Goal: Understand process/instructions

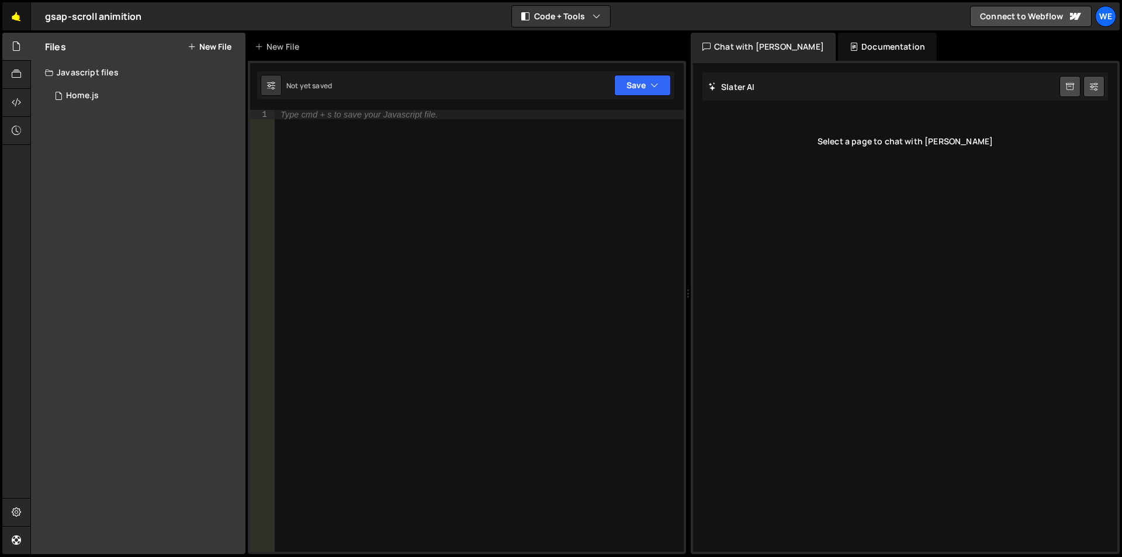
click at [9, 15] on link "🤙" at bounding box center [16, 16] width 29 height 28
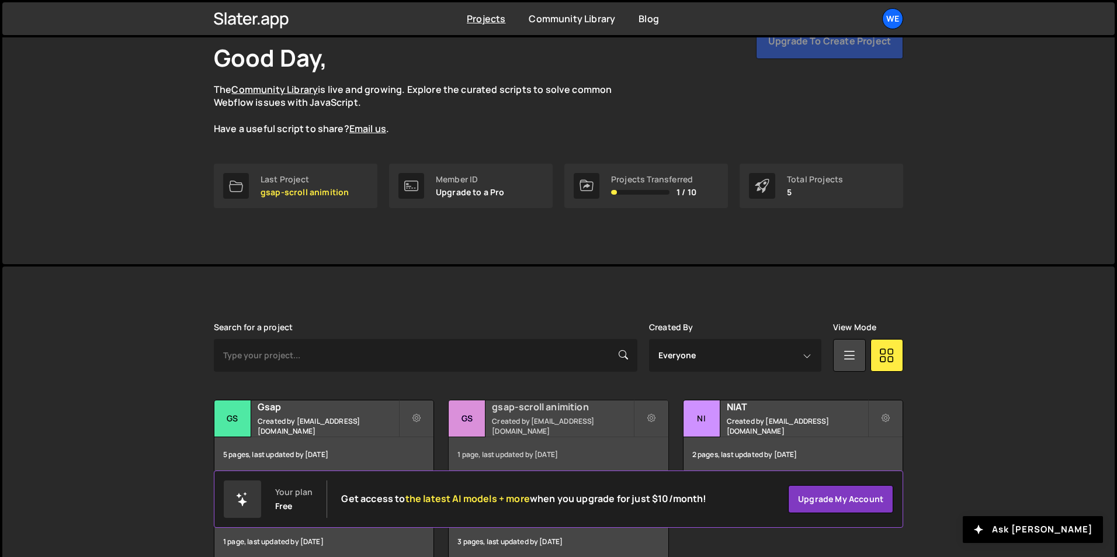
scroll to position [132, 0]
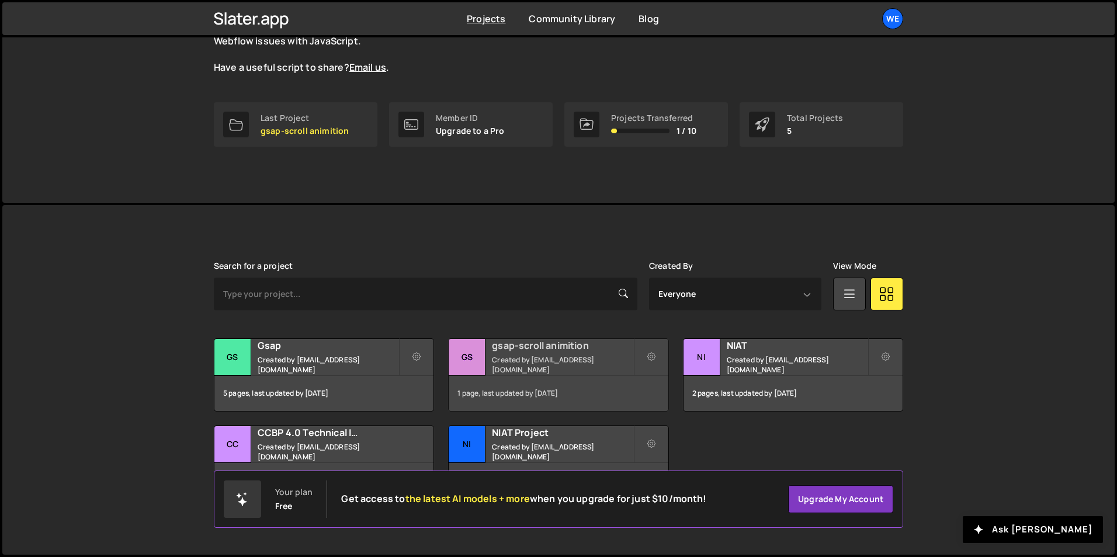
click at [504, 362] on small "Created by [EMAIL_ADDRESS][DOMAIN_NAME]" at bounding box center [562, 365] width 141 height 20
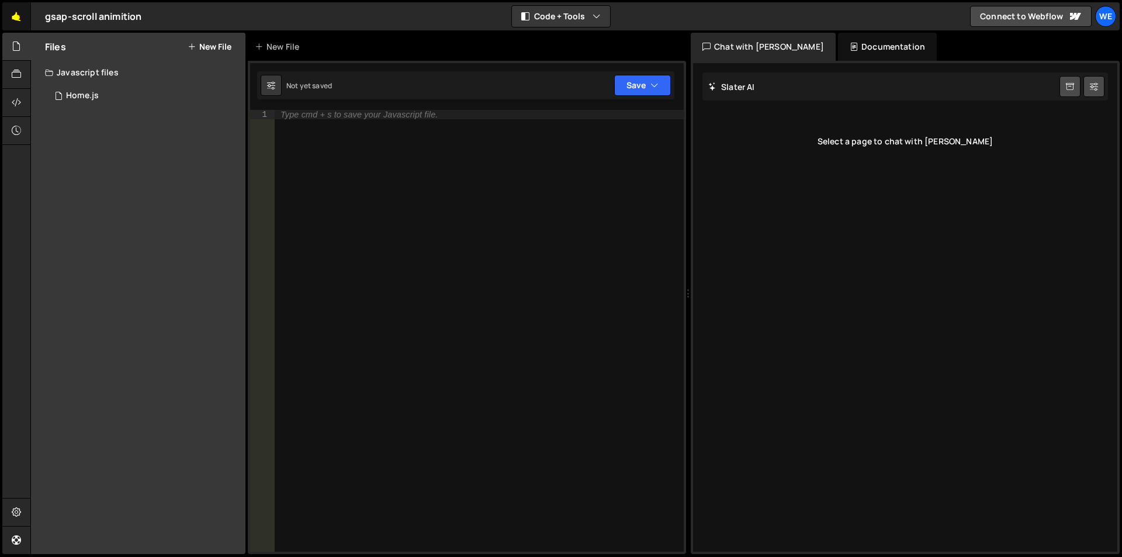
click at [6, 19] on link "🤙" at bounding box center [16, 16] width 29 height 28
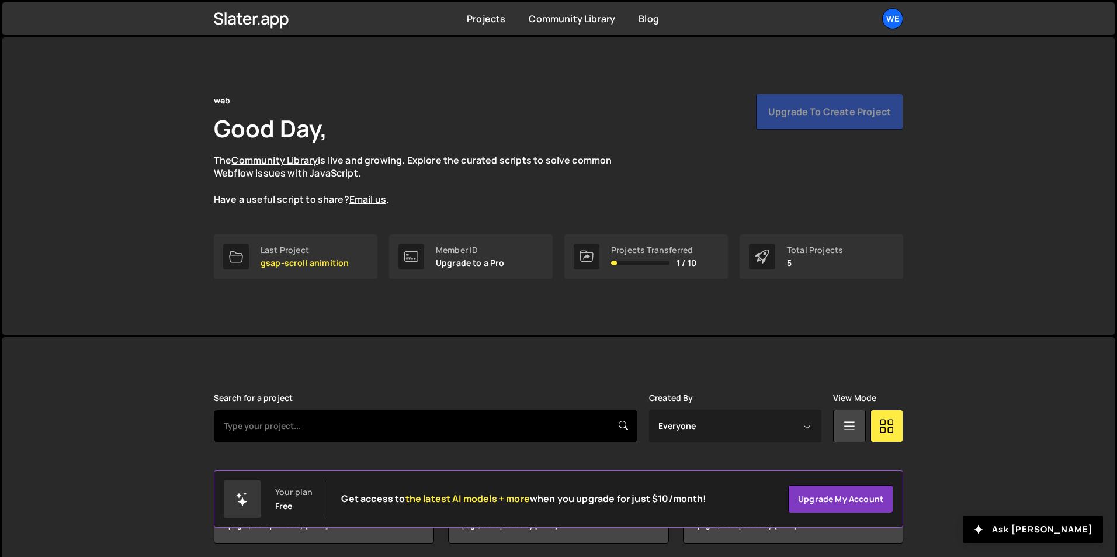
scroll to position [132, 0]
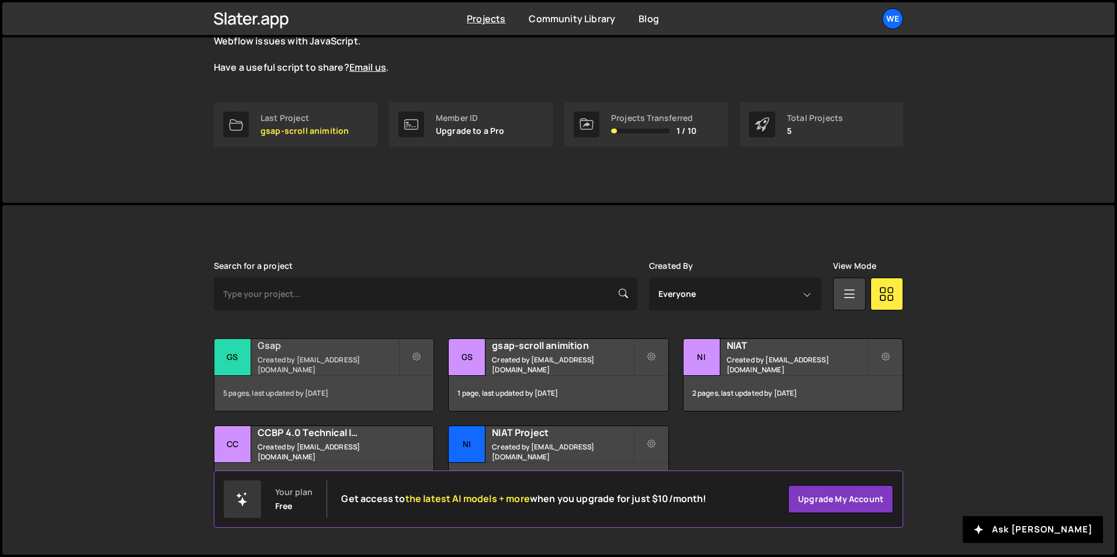
click at [344, 351] on h2 "Gsap" at bounding box center [328, 345] width 141 height 13
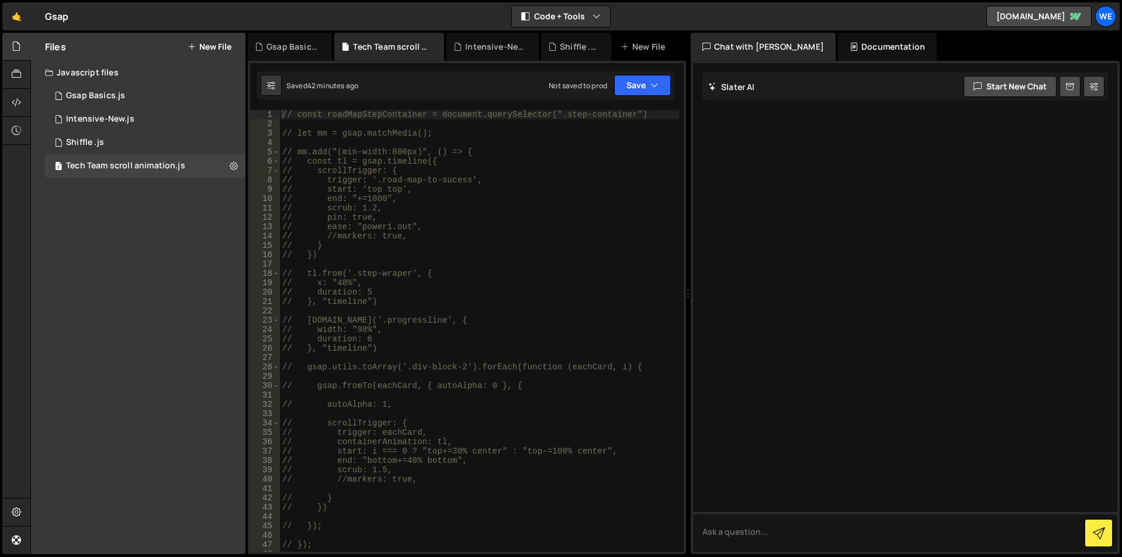
click at [489, 216] on div "// const roadMapStepContainer = document.querySelector(".step-container") // le…" at bounding box center [479, 340] width 399 height 460
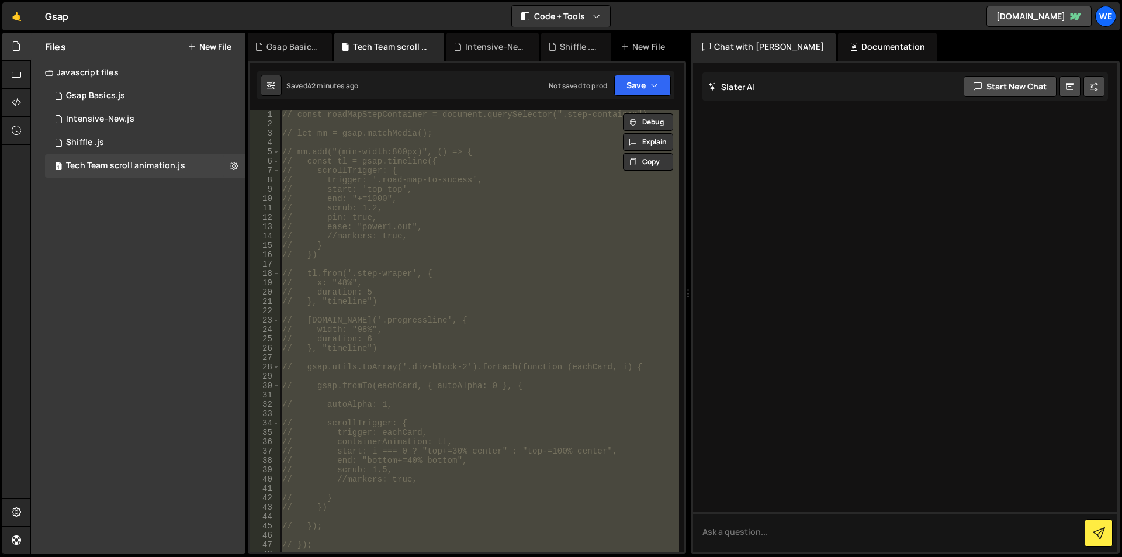
paste textarea "</script>"
type textarea "</script>"
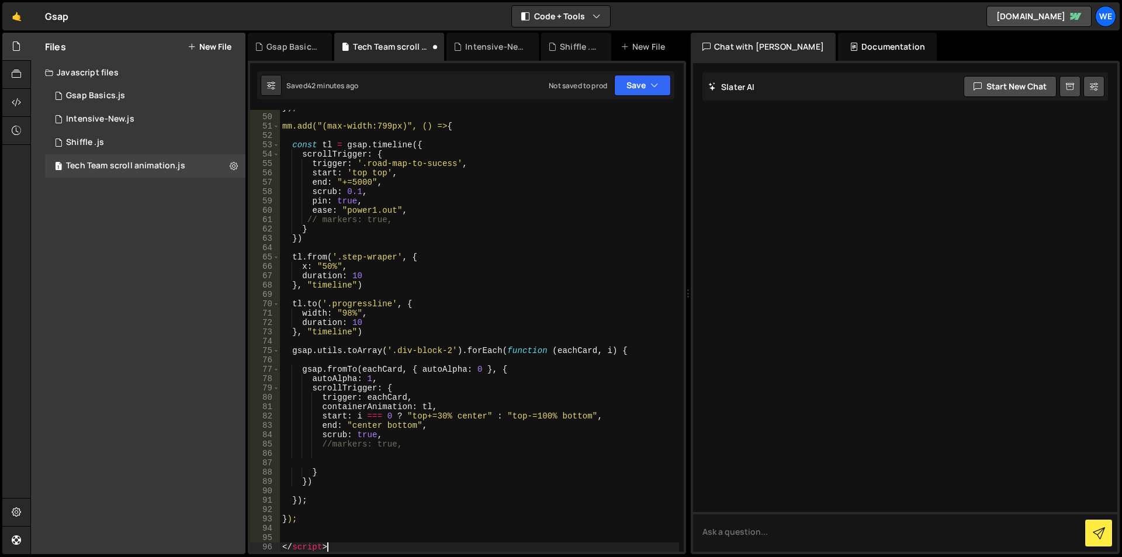
click at [281, 543] on div "} ); mm.add("(max-width:799px)", () => { const tl = gsap . timeline ({ scrollTr…" at bounding box center [479, 333] width 399 height 460
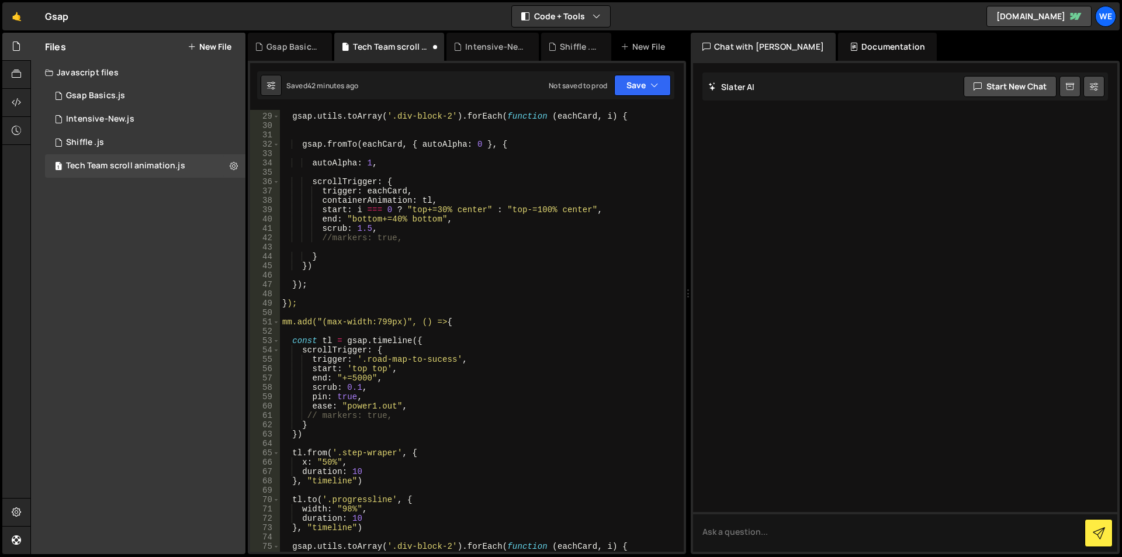
scroll to position [0, 0]
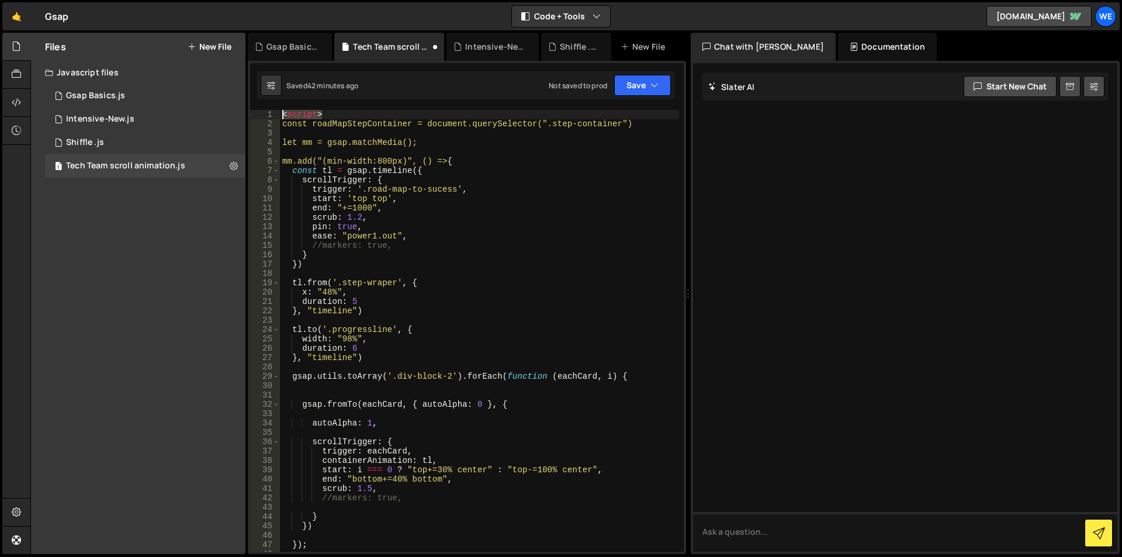
drag, startPoint x: 330, startPoint y: 113, endPoint x: 267, endPoint y: 112, distance: 63.1
click at [267, 112] on div "1 2 3 4 5 6 7 8 9 10 11 12 13 14 15 16 17 18 19 20 21 22 23 24 25 26 27 28 29 3…" at bounding box center [467, 331] width 434 height 442
type textarea "<script>"
click at [538, 283] on div "const roadMapStepContainer = document . querySelector ( ".step-container" ) let…" at bounding box center [479, 340] width 399 height 460
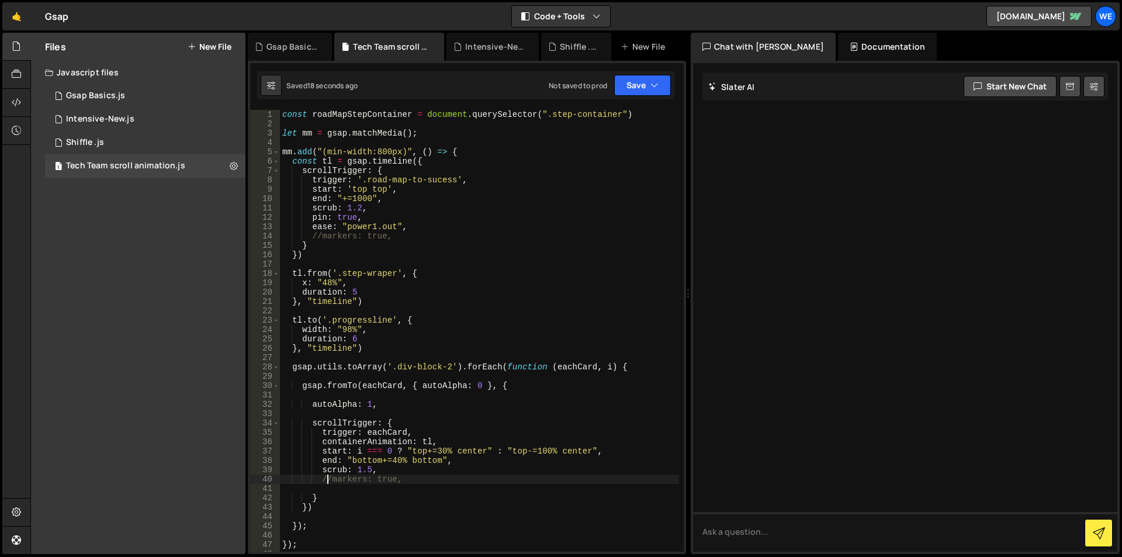
click at [330, 483] on div "const roadMapStepContainer = document . querySelector ( ".step-container" ) let…" at bounding box center [479, 340] width 399 height 460
click at [477, 271] on div "const roadMapStepContainer = document . querySelector ( ".step-container" ) let…" at bounding box center [479, 340] width 399 height 460
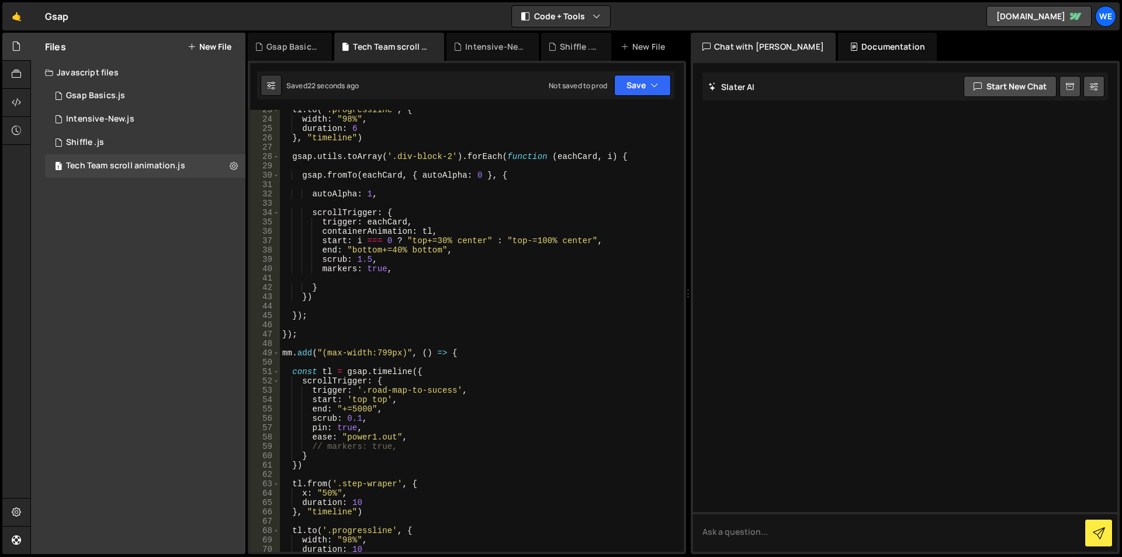
scroll to position [210, 0]
click at [323, 269] on div "tl . to ( '.progressline' , { width : "98%" , duration : 6 } , "timeline" ) gsa…" at bounding box center [479, 335] width 399 height 460
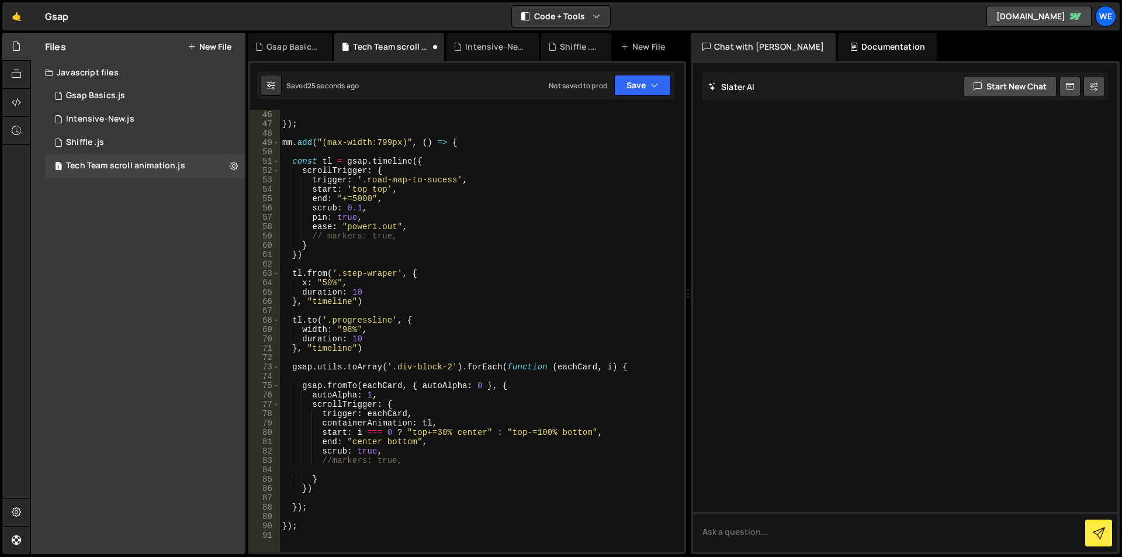
scroll to position [596, 0]
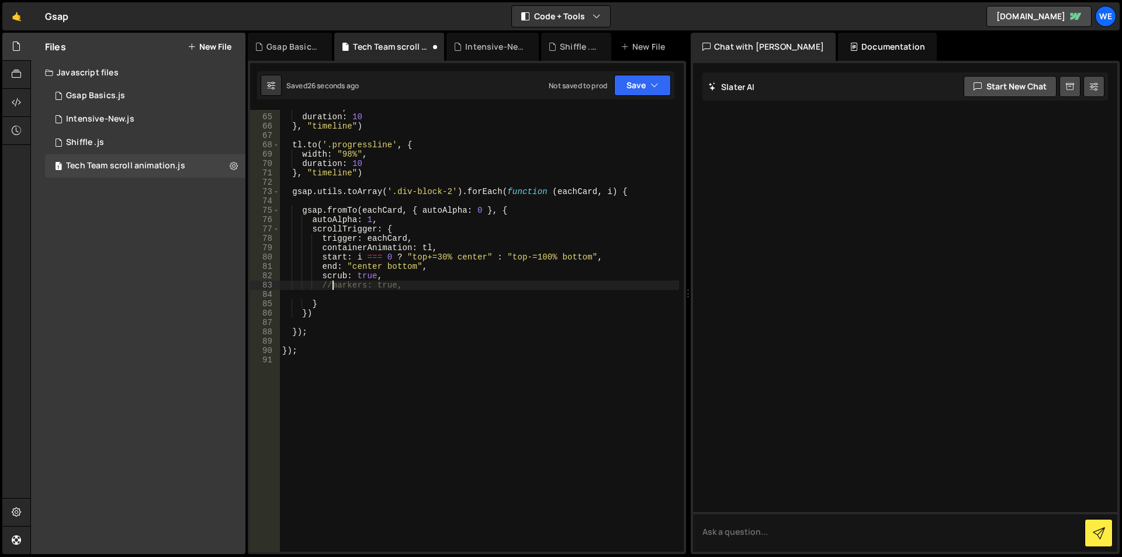
click at [330, 284] on div "x : "50%" , duration : 10 } , "timeline" ) tl . to ( '.progressline' , { width …" at bounding box center [479, 333] width 399 height 460
click at [441, 256] on div "x : "50%" , duration : 10 } , "timeline" ) tl . to ( '.progressline' , { width …" at bounding box center [479, 333] width 399 height 460
click at [439, 259] on div "x : "50%" , duration : 10 } , "timeline" ) tl . to ( '.progressline' , { width …" at bounding box center [479, 333] width 399 height 460
click at [436, 257] on div "x : "50%" , duration : 10 } , "timeline" ) tl . to ( '.progressline' , { width …" at bounding box center [479, 333] width 399 height 460
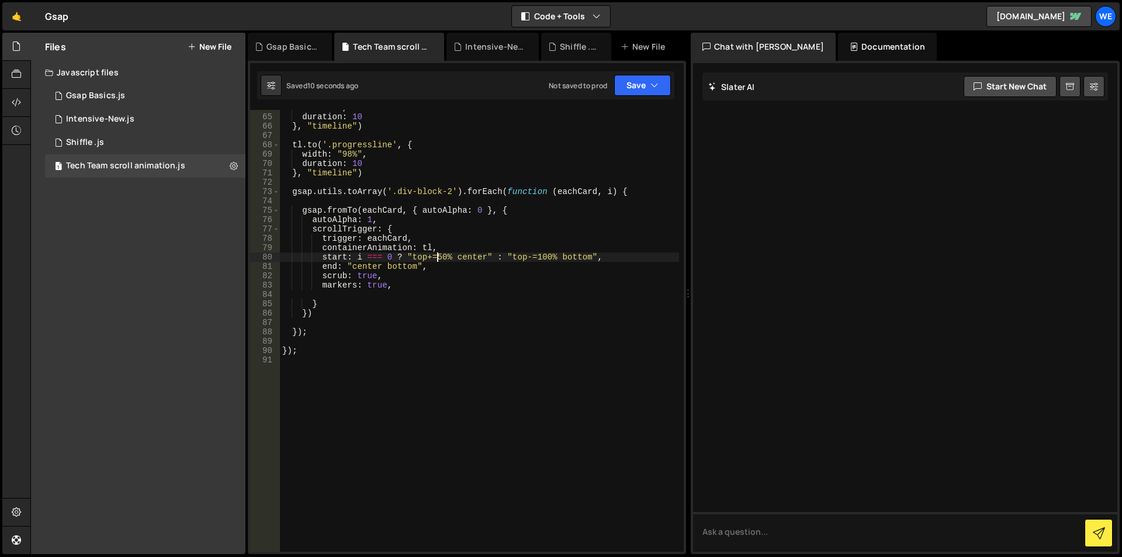
click at [446, 258] on div "x : "50%" , duration : 10 } , "timeline" ) tl . to ( '.progressline' , { width …" at bounding box center [479, 333] width 399 height 460
click at [439, 257] on div "x : "50%" , duration : 10 } , "timeline" ) tl . to ( '.progressline' , { width …" at bounding box center [479, 333] width 399 height 460
type textarea "start: i === 0 ? "top+=5% center" : "top-=100% bottom","
